Goal: Navigation & Orientation: Understand site structure

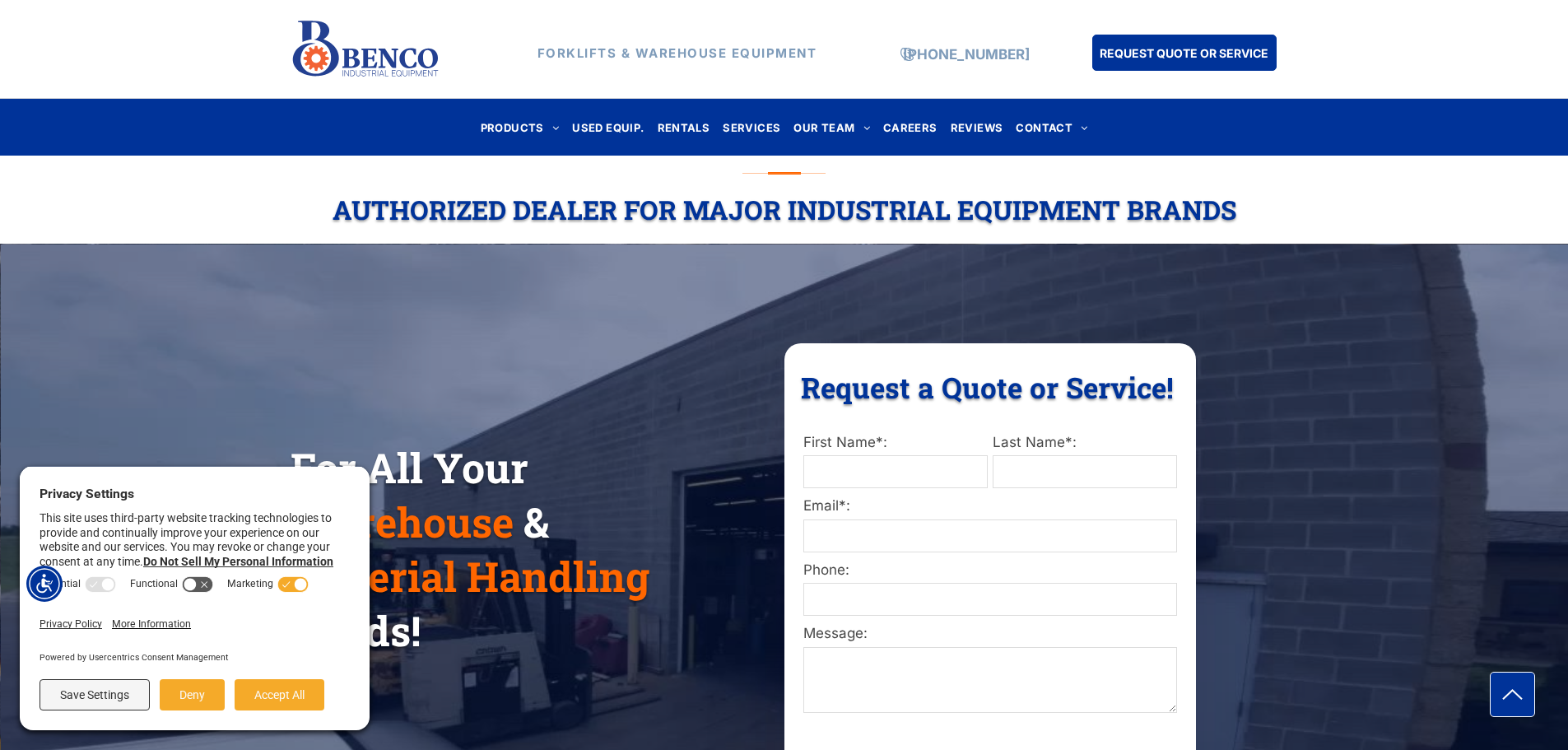
drag, startPoint x: 281, startPoint y: 698, endPoint x: 490, endPoint y: 641, distance: 216.6
click at [287, 696] on button "Accept All" at bounding box center [279, 695] width 90 height 31
